Goal: Check status

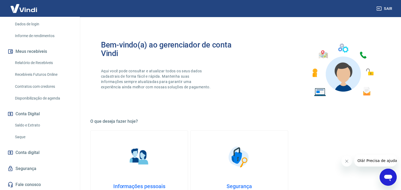
scroll to position [88, 0]
click at [30, 61] on link "Relatório de Recebíveis" at bounding box center [43, 62] width 61 height 11
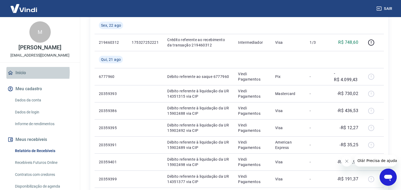
click at [19, 72] on link "Início" at bounding box center [39, 73] width 67 height 12
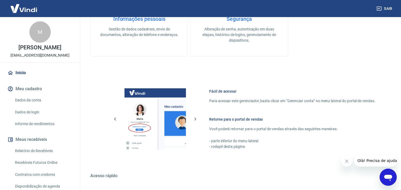
scroll to position [232, 0]
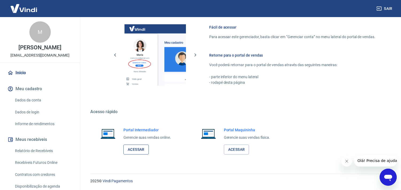
click at [141, 151] on link "Acessar" at bounding box center [136, 150] width 25 height 10
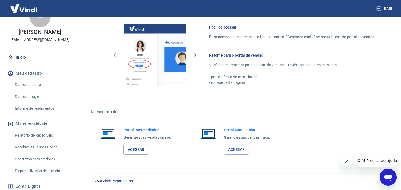
scroll to position [59, 0]
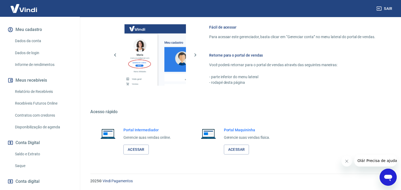
click at [33, 154] on link "Saldo e Extrato" at bounding box center [43, 154] width 61 height 11
